Goal: Find specific page/section: Find specific page/section

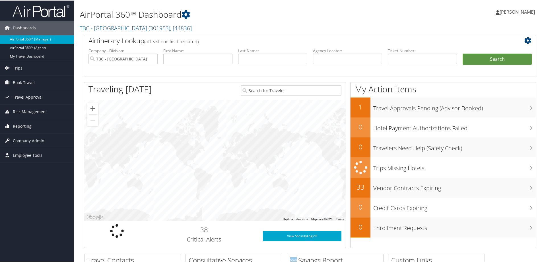
click at [25, 128] on span "Reporting" at bounding box center [22, 125] width 19 height 14
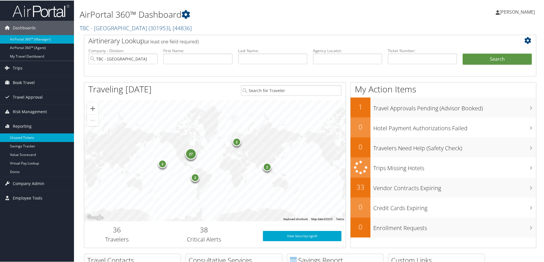
click at [21, 135] on link "Unused Tickets" at bounding box center [37, 137] width 74 height 9
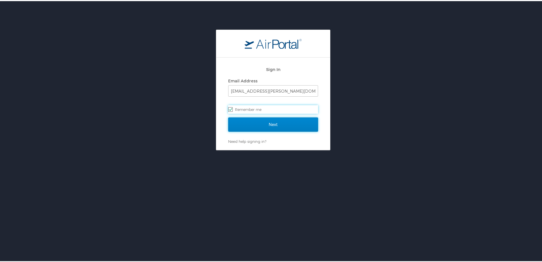
click at [263, 126] on input "Next" at bounding box center [273, 123] width 90 height 14
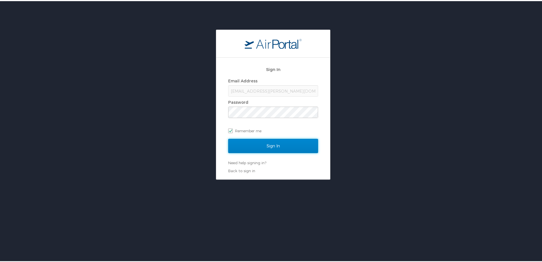
click at [249, 144] on input "Sign In" at bounding box center [273, 144] width 90 height 14
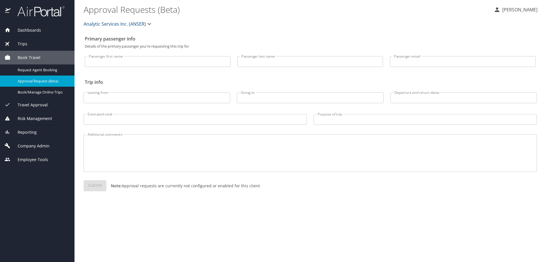
click at [19, 8] on img at bounding box center [38, 11] width 54 height 11
